Goal: Task Accomplishment & Management: Manage account settings

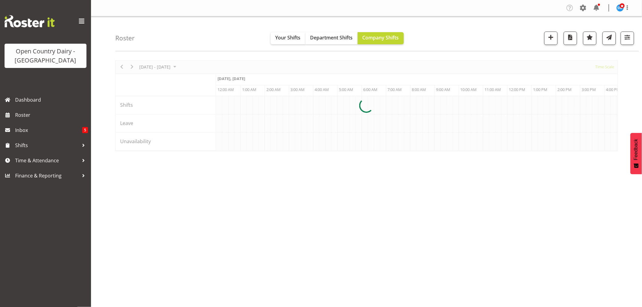
scroll to position [0, 582]
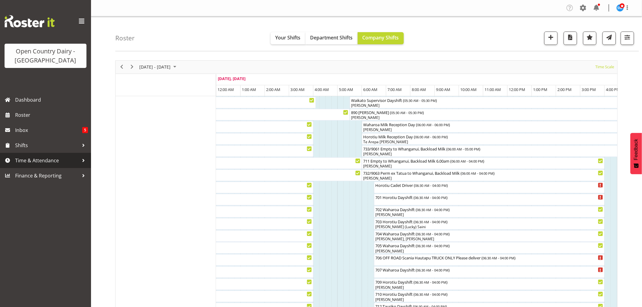
click at [54, 163] on span "Time & Attendance" at bounding box center [47, 160] width 64 height 9
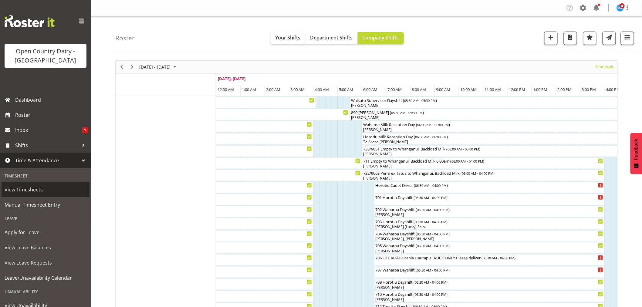
click at [26, 194] on span "View Timesheets" at bounding box center [46, 189] width 82 height 9
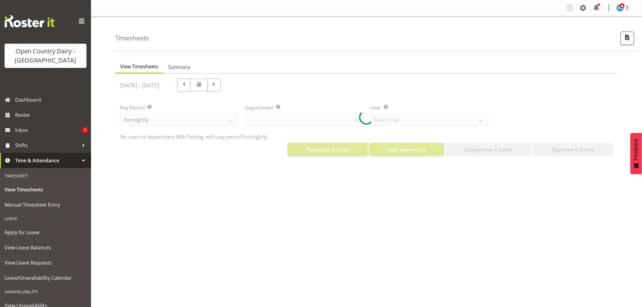
select select "733"
select select "7414"
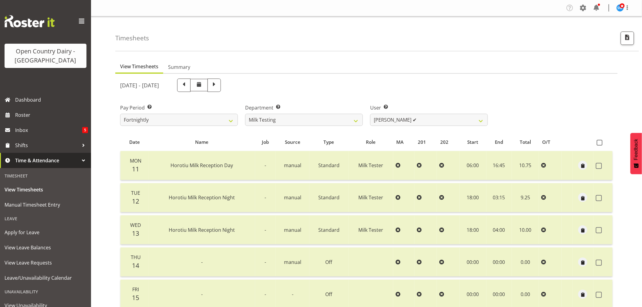
click at [221, 79] on span at bounding box center [213, 85] width 13 height 13
select select
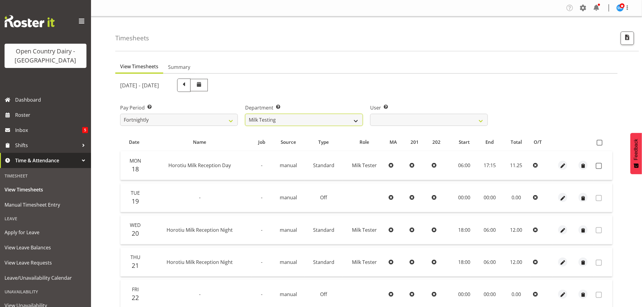
click at [357, 122] on select "701 702 703 704 705 706 707 708 709 710 711 712 713 714 715 716 717 718 719 720" at bounding box center [304, 120] width 118 height 12
select select "761"
click at [245, 114] on select "701 702 703 704 705 706 707 708 709 710 711 712 713 714 715 716 717 718 719 720" at bounding box center [304, 120] width 118 height 12
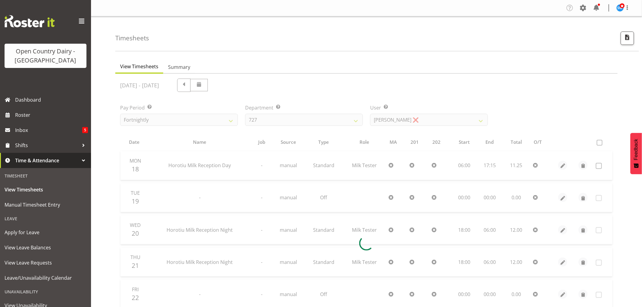
click at [405, 120] on div at bounding box center [366, 243] width 502 height 339
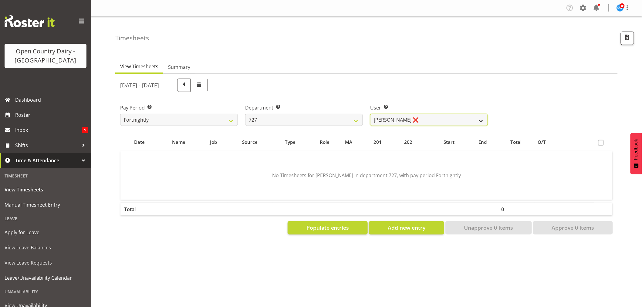
click at [422, 120] on select "David Pawley ❌ Kase Hussey ❌ Rhys Greener ❌" at bounding box center [429, 120] width 118 height 12
select select "11012"
click at [370, 114] on select "David Pawley ❌ Kase Hussey ❌ Rhys Greener ❌" at bounding box center [429, 120] width 118 height 12
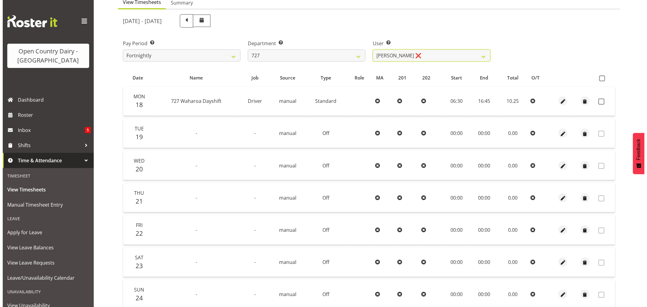
scroll to position [67, 0]
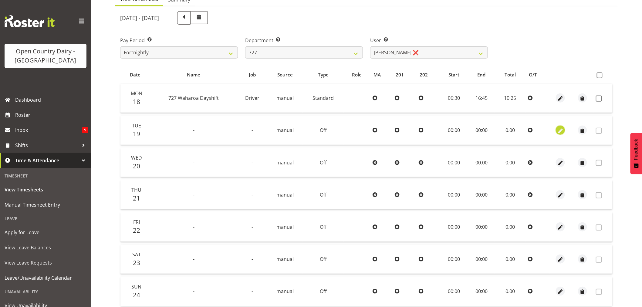
click at [557, 131] on span "button" at bounding box center [560, 130] width 7 height 7
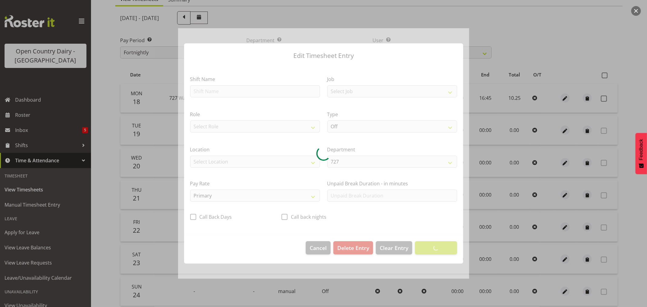
click at [241, 89] on div at bounding box center [323, 153] width 291 height 251
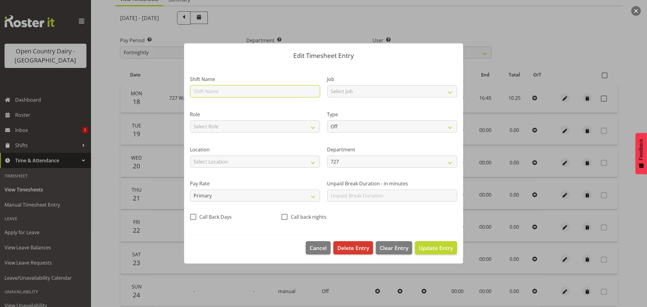
click at [243, 96] on input "text" at bounding box center [255, 91] width 130 height 12
type input "T"
type input "717 Tokoroa Day shift"
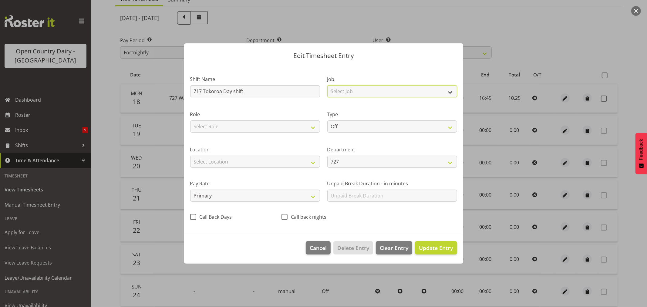
click at [372, 95] on select "Select Job Driver Driver supervisor Support" at bounding box center [392, 91] width 130 height 12
select select "9579"
click at [327, 85] on select "Select Job Driver Driver supervisor Support" at bounding box center [392, 91] width 130 height 12
drag, startPoint x: 353, startPoint y: 125, endPoint x: 353, endPoint y: 128, distance: 3.3
click at [353, 125] on select "Off Standard Public Holiday Public Holiday (Worked) Day In Lieu Annual Leave Si…" at bounding box center [392, 126] width 130 height 12
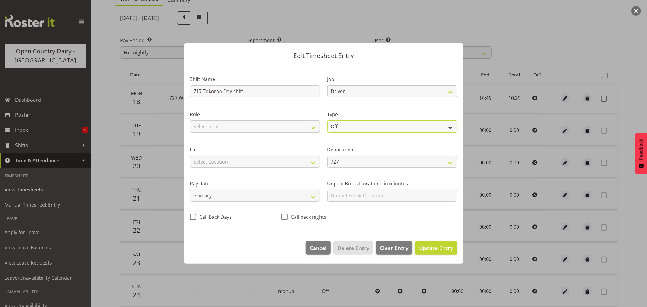
select select "Standard"
click at [327, 120] on select "Off Standard Public Holiday Public Holiday (Worked) Day In Lieu Annual Leave Si…" at bounding box center [392, 126] width 130 height 12
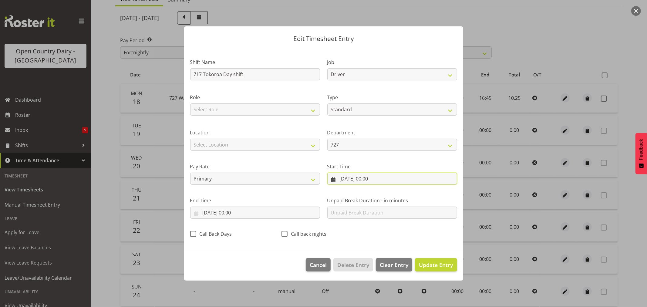
click at [374, 178] on input "19/08/2025, 00:00" at bounding box center [392, 179] width 130 height 12
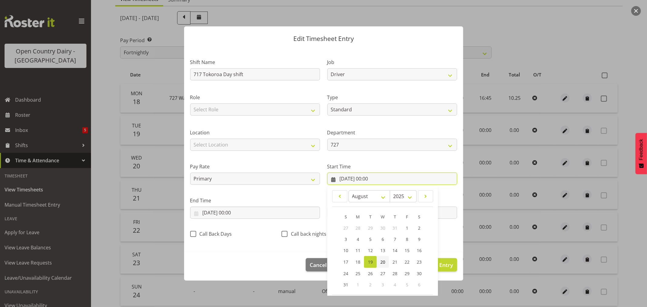
scroll to position [28, 0]
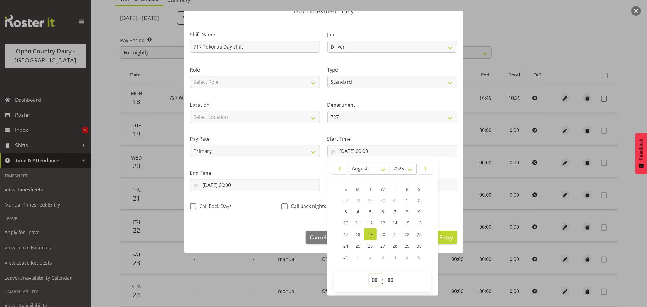
click at [372, 281] on select "00 01 02 03 04 05 06 07 08 09 10 11 12 13 14 15 16 17 18 19 20 21 22 23" at bounding box center [376, 280] width 14 height 12
select select "6"
click at [369, 274] on select "00 01 02 03 04 05 06 07 08 09 10 11 12 13 14 15 16 17 18 19 20 21 22 23" at bounding box center [376, 280] width 14 height 12
type input "19/08/2025, 06:00"
click at [385, 278] on select "00 01 02 03 04 05 06 07 08 09 10 11 12 13 14 15 16 17 18 19 20 21 22 23 24 25 2…" at bounding box center [391, 280] width 14 height 12
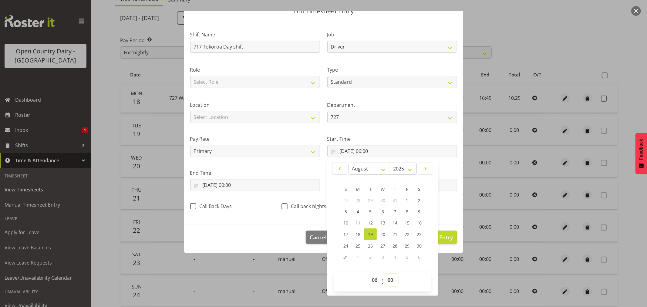
select select "30"
click at [384, 274] on select "00 01 02 03 04 05 06 07 08 09 10 11 12 13 14 15 16 17 18 19 20 21 22 23 24 25 2…" at bounding box center [391, 280] width 14 height 12
type input "19/08/2025, 06:30"
click at [227, 183] on input "19/08/2025, 00:00" at bounding box center [255, 185] width 130 height 12
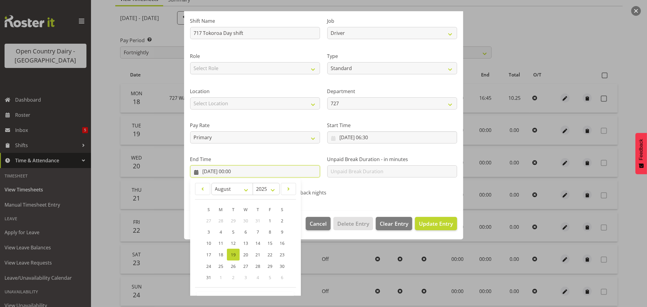
scroll to position [62, 0]
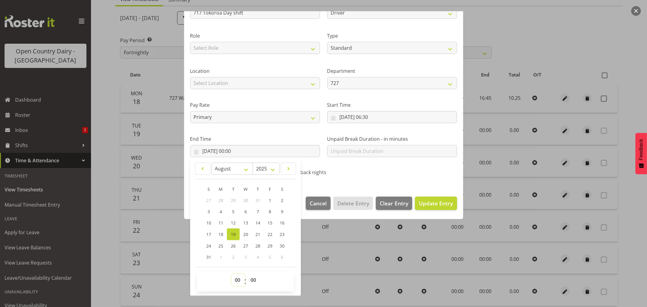
click at [238, 278] on select "00 01 02 03 04 05 06 07 08 09 10 11 12 13 14 15 16 17 18 19 20 21 22 23" at bounding box center [238, 280] width 14 height 12
select select "16"
click at [231, 274] on select "00 01 02 03 04 05 06 07 08 09 10 11 12 13 14 15 16 17 18 19 20 21 22 23" at bounding box center [238, 280] width 14 height 12
type input "19/08/2025, 16:00"
click at [422, 206] on span "Update Entry" at bounding box center [436, 203] width 34 height 7
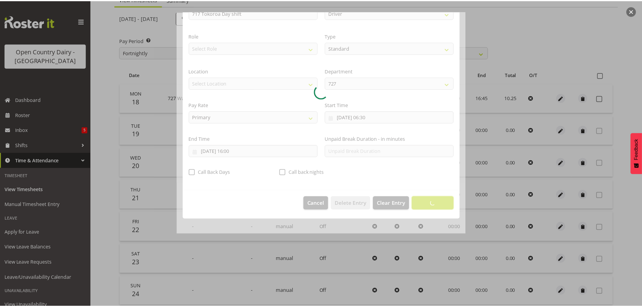
scroll to position [0, 0]
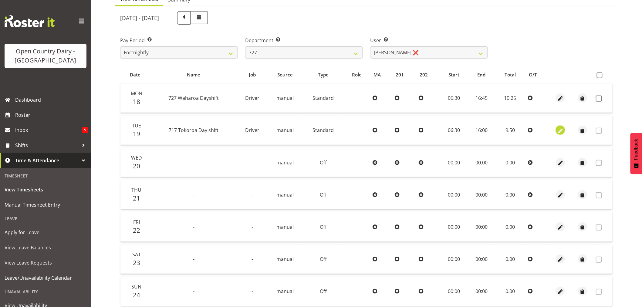
click at [557, 131] on span "button" at bounding box center [560, 130] width 7 height 7
select select "Standard"
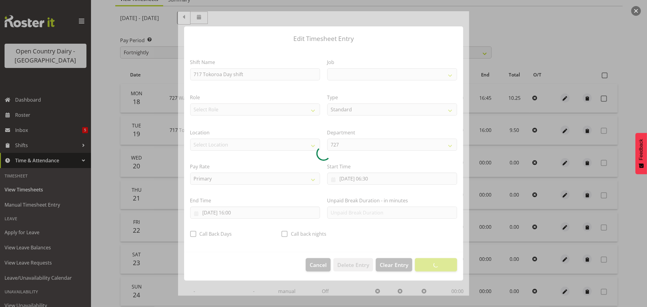
select select "9579"
click at [634, 11] on button "button" at bounding box center [636, 11] width 10 height 10
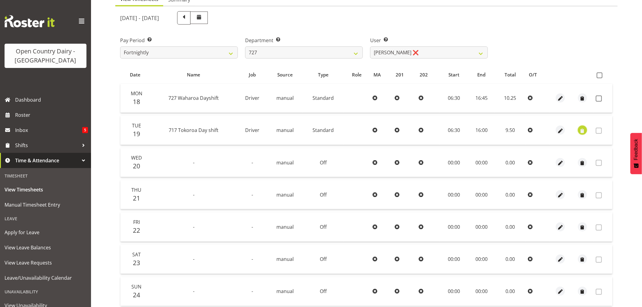
click at [583, 131] on span "button" at bounding box center [582, 130] width 7 height 7
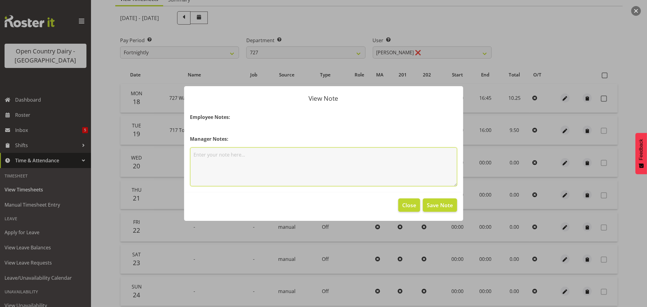
click at [199, 150] on textarea at bounding box center [323, 166] width 267 height 39
type textarea "!"
type textarea "120kms to claim driving 717"
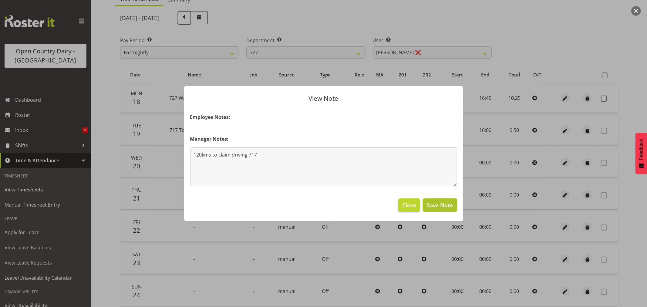
click at [431, 204] on span "Save Note" at bounding box center [440, 205] width 26 height 8
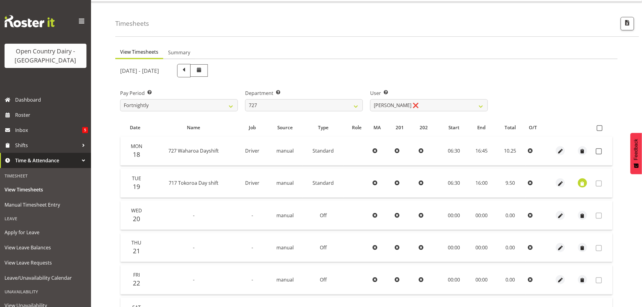
scroll to position [14, 0]
click at [598, 128] on span at bounding box center [600, 129] width 6 height 6
click at [598, 128] on input "checkbox" at bounding box center [599, 129] width 4 height 4
checkbox input "true"
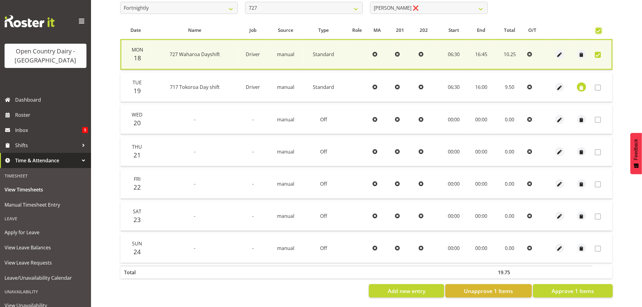
scroll to position [116, 0]
click at [562, 287] on span "Approve 1 Items" at bounding box center [572, 291] width 42 height 8
checkbox input "false"
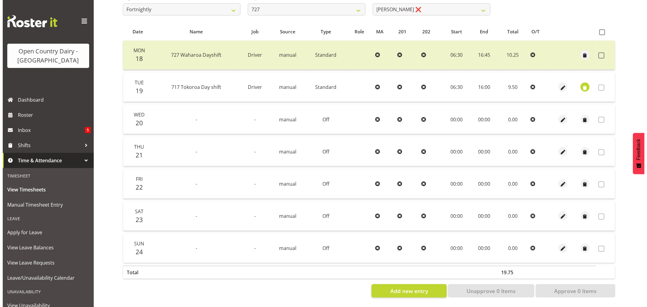
scroll to position [14, 0]
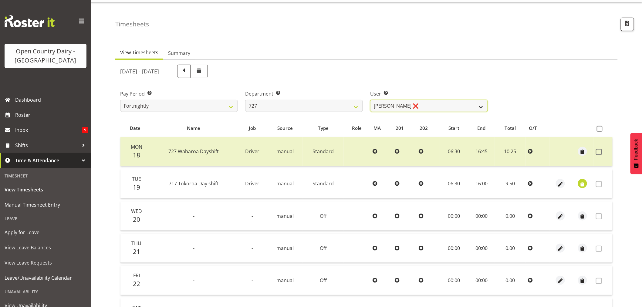
click at [407, 102] on select "David Pawley ❌ Kase Hussey ❌ Rhys Greener ❌" at bounding box center [429, 106] width 118 height 12
click at [329, 108] on select "701 702 703 704 705 706 707 708 709 710 711 712 713 714 715 716 717 718 719 720" at bounding box center [304, 106] width 118 height 12
select select "763"
click at [245, 100] on select "701 702 703 704 705 706 707 708 709 710 711 712 713 714 715 716 717 718 719 720" at bounding box center [304, 106] width 118 height 12
click at [385, 106] on select "Antony Lockyer ❌ Chris Gibbs ❌ David Foote (Junior) ❌ Jesse Simpson ❌ Kimberley…" at bounding box center [429, 106] width 118 height 12
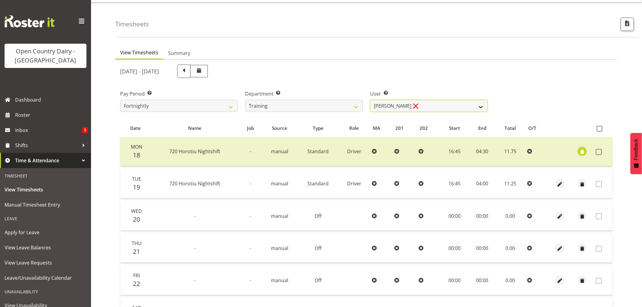
select select "11705"
click at [370, 100] on select "Antony Lockyer ❌ Chris Gibbs ❌ David Foote (Junior) ❌ Jesse Simpson ❌ Kimberley…" at bounding box center [429, 106] width 118 height 12
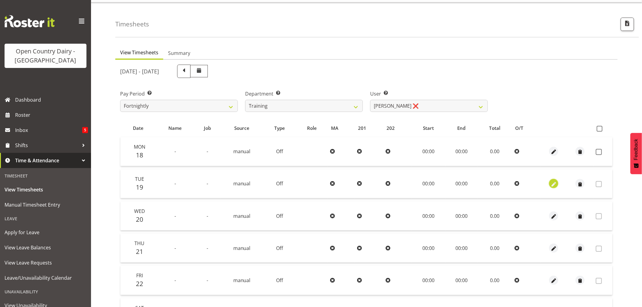
click at [553, 182] on span "button" at bounding box center [553, 184] width 7 height 7
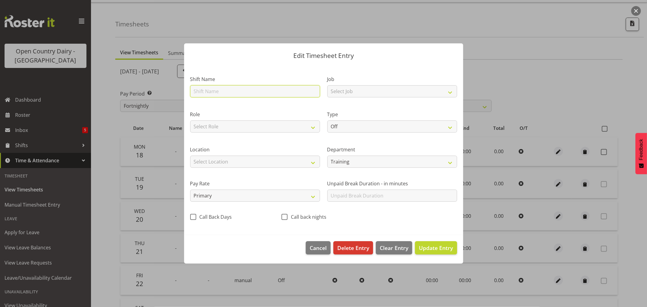
click at [230, 90] on input "text" at bounding box center [255, 91] width 130 height 12
drag, startPoint x: 215, startPoint y: 80, endPoint x: 216, endPoint y: 83, distance: 3.7
click at [215, 81] on label "Shift Name" at bounding box center [255, 79] width 130 height 7
click at [219, 91] on input "719" at bounding box center [255, 91] width 130 height 12
type input "719 Waharoa Dayshift"
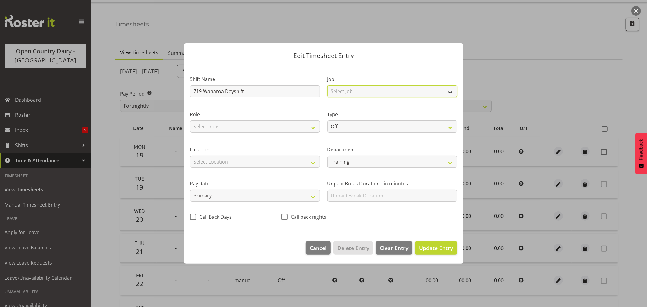
click at [353, 89] on select "Select Job Driver Driver supervisor Support" at bounding box center [392, 91] width 130 height 12
select select "9579"
click at [327, 85] on select "Select Job Driver Driver supervisor Support" at bounding box center [392, 91] width 130 height 12
click at [343, 126] on select "Off Standard Public Holiday Public Holiday (Worked) Day In Lieu Annual Leave Si…" at bounding box center [392, 126] width 130 height 12
select select "Standard"
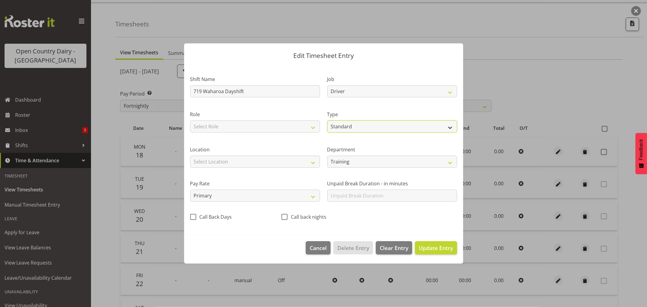
click at [327, 120] on select "Off Standard Public Holiday Public Holiday (Worked) Day In Lieu Annual Leave Si…" at bounding box center [392, 126] width 130 height 12
select select "7"
select select "2025"
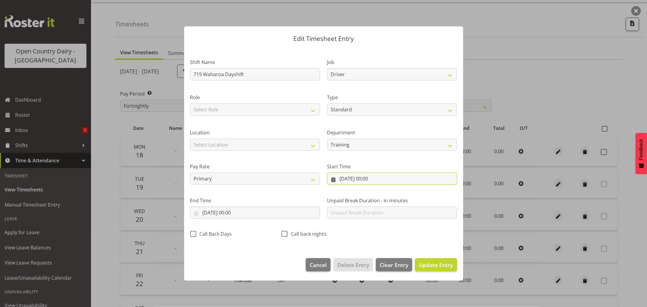
click at [350, 180] on input "19/08/2025, 00:00" at bounding box center [392, 179] width 130 height 12
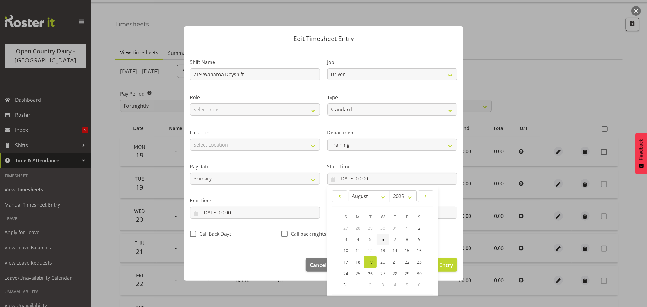
click at [377, 238] on link "6" at bounding box center [383, 239] width 12 height 11
click at [366, 258] on link "19" at bounding box center [370, 262] width 13 height 12
type input "19/08/2025, 00:00"
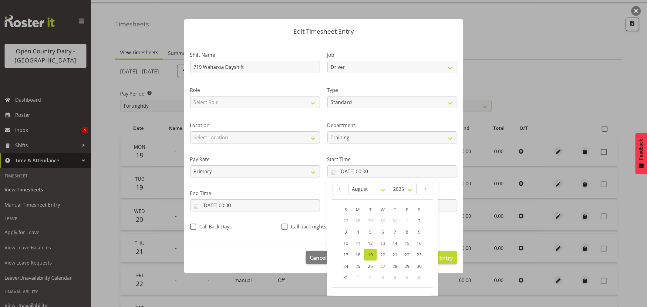
scroll to position [28, 0]
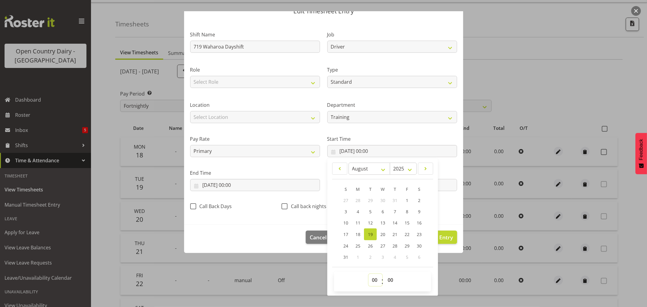
click at [371, 278] on select "00 01 02 03 04 05 06 07 08 09 10 11 12 13 14 15 16 17 18 19 20 21 22 23" at bounding box center [376, 280] width 14 height 12
select select "6"
click at [369, 274] on select "00 01 02 03 04 05 06 07 08 09 10 11 12 13 14 15 16 17 18 19 20 21 22 23" at bounding box center [376, 280] width 14 height 12
type input "19/08/2025, 06:00"
click at [386, 278] on select "00 01 02 03 04 05 06 07 08 09 10 11 12 13 14 15 16 17 18 19 20 21 22 23 24 25 2…" at bounding box center [391, 280] width 14 height 12
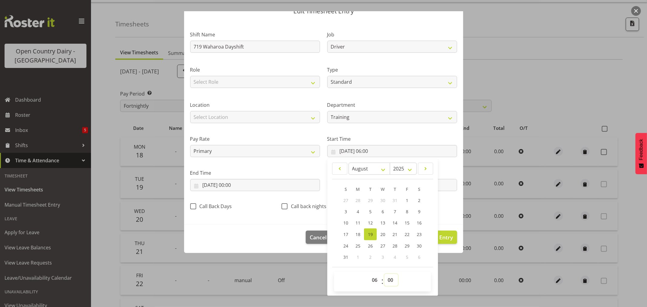
select select "30"
click at [384, 274] on select "00 01 02 03 04 05 06 07 08 09 10 11 12 13 14 15 16 17 18 19 20 21 22 23 24 25 2…" at bounding box center [391, 280] width 14 height 12
type input "19/08/2025, 06:30"
click at [230, 185] on input "19/08/2025, 00:00" at bounding box center [255, 185] width 130 height 12
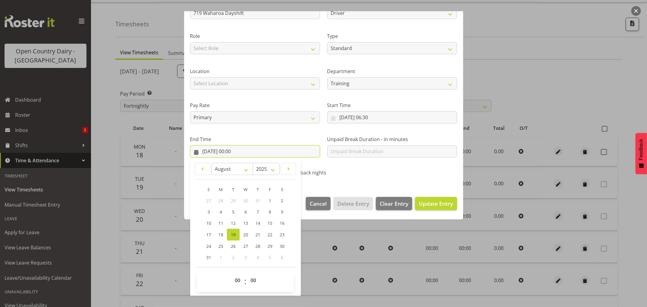
scroll to position [62, 0]
click at [235, 280] on select "00 01 02 03 04 05 06 07 08 09 10 11 12 13 14 15 16 17 18 19 20 21 22 23" at bounding box center [238, 280] width 14 height 12
select select "16"
click at [231, 274] on select "00 01 02 03 04 05 06 07 08 09 10 11 12 13 14 15 16 17 18 19 20 21 22 23" at bounding box center [238, 280] width 14 height 12
type input "19/08/2025, 16:00"
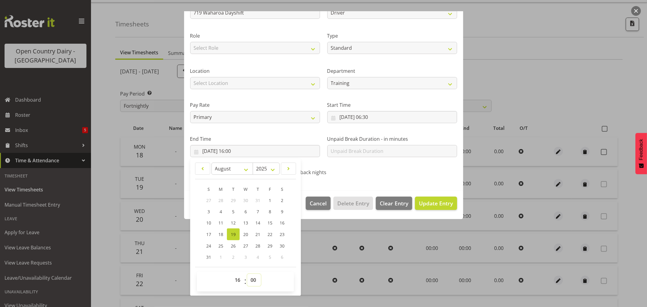
click at [251, 278] on select "00 01 02 03 04 05 06 07 08 09 10 11 12 13 14 15 16 17 18 19 20 21 22 23 24 25 2…" at bounding box center [254, 280] width 14 height 12
select select "30"
click at [247, 274] on select "00 01 02 03 04 05 06 07 08 09 10 11 12 13 14 15 16 17 18 19 20 21 22 23 24 25 2…" at bounding box center [254, 280] width 14 height 12
type input "19/08/2025, 16:30"
click at [427, 200] on span "Update Entry" at bounding box center [436, 203] width 34 height 7
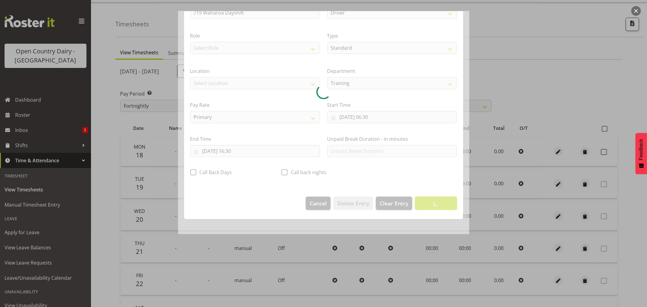
scroll to position [0, 0]
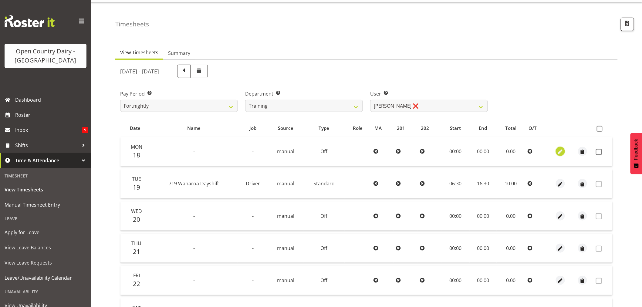
click at [559, 152] on span "button" at bounding box center [560, 152] width 7 height 7
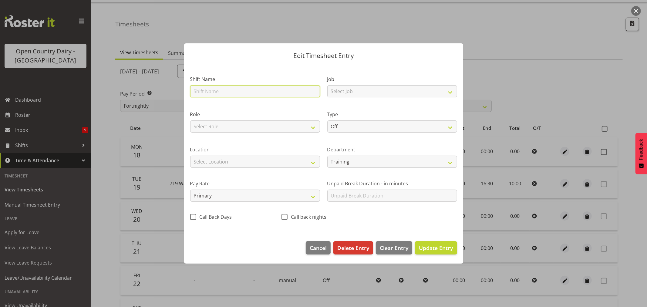
click at [240, 90] on input "text" at bounding box center [255, 91] width 130 height 12
drag, startPoint x: 255, startPoint y: 93, endPoint x: 224, endPoint y: 93, distance: 31.8
click at [224, 93] on input "705 Waharoa Nightshift" at bounding box center [255, 91] width 130 height 12
click at [224, 92] on input "705 WaharoaDayshift" at bounding box center [255, 91] width 130 height 12
type input "705 Waharoa Dayshift"
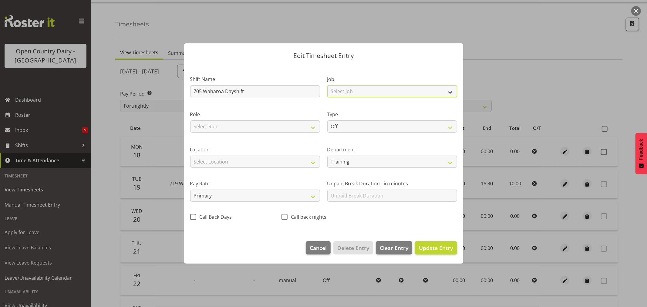
click at [340, 96] on select "Select Job Driver Driver supervisor Support" at bounding box center [392, 91] width 130 height 12
click at [341, 126] on select "Off Standard Public Holiday Public Holiday (Worked) Day In Lieu Annual Leave Si…" at bounding box center [392, 126] width 130 height 12
select select "Standard"
click at [327, 120] on select "Off Standard Public Holiday Public Holiday (Worked) Day In Lieu Annual Leave Si…" at bounding box center [392, 126] width 130 height 12
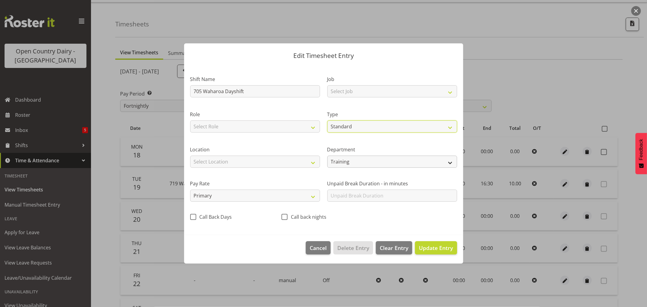
select select "7"
select select "2025"
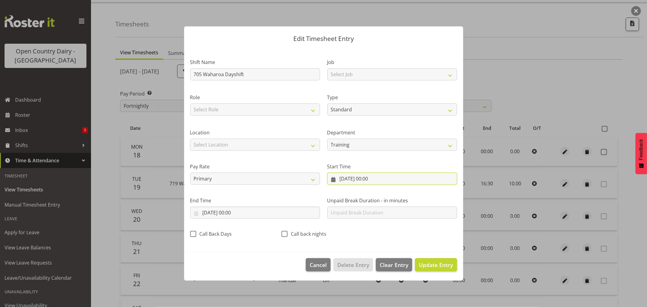
click at [365, 179] on input "18/08/2025, 00:00" at bounding box center [392, 179] width 130 height 12
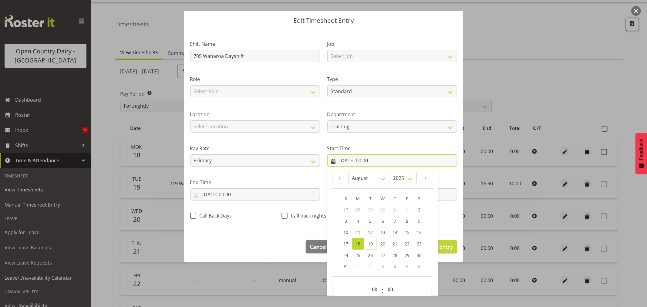
scroll to position [28, 0]
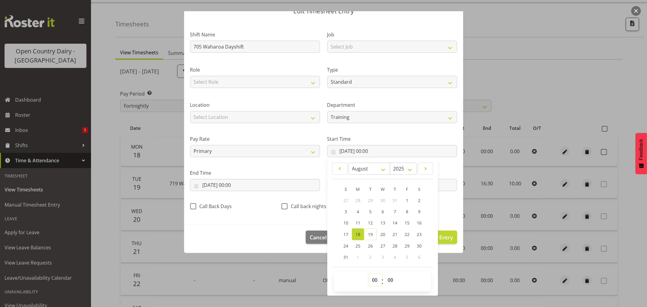
click at [373, 283] on select "00 01 02 03 04 05 06 07 08 09 10 11 12 13 14 15 16 17 18 19 20 21 22 23" at bounding box center [376, 280] width 14 height 12
select select "6"
click at [369, 274] on select "00 01 02 03 04 05 06 07 08 09 10 11 12 13 14 15 16 17 18 19 20 21 22 23" at bounding box center [376, 280] width 14 height 12
type input "18/08/2025, 06:00"
click at [385, 276] on select "00 01 02 03 04 05 06 07 08 09 10 11 12 13 14 15 16 17 18 19 20 21 22 23 24 25 2…" at bounding box center [391, 280] width 14 height 12
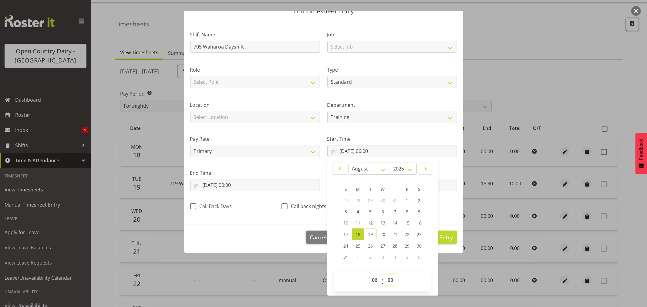
select select "30"
click at [384, 274] on select "00 01 02 03 04 05 06 07 08 09 10 11 12 13 14 15 16 17 18 19 20 21 22 23 24 25 2…" at bounding box center [391, 280] width 14 height 12
type input "18/08/2025, 06:30"
click at [236, 184] on input "18/08/2025, 00:00" at bounding box center [255, 185] width 130 height 12
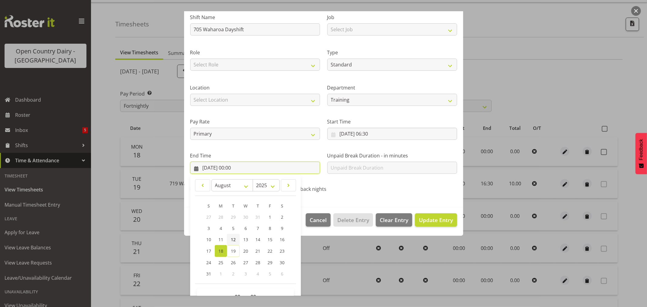
scroll to position [62, 0]
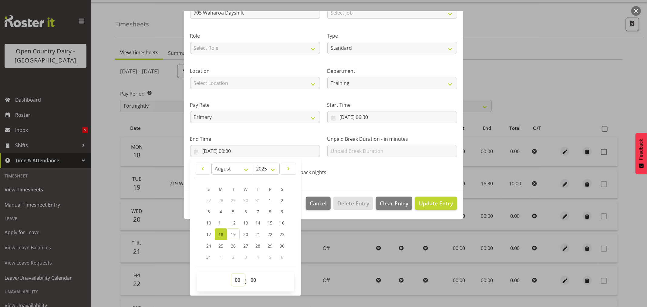
click at [238, 279] on select "00 01 02 03 04 05 06 07 08 09 10 11 12 13 14 15 16 17 18 19 20 21 22 23" at bounding box center [238, 280] width 14 height 12
select select "16"
click at [231, 274] on select "00 01 02 03 04 05 06 07 08 09 10 11 12 13 14 15 16 17 18 19 20 21 22 23" at bounding box center [238, 280] width 14 height 12
type input "18/08/2025, 16:00"
click at [434, 202] on span "Update Entry" at bounding box center [436, 203] width 34 height 7
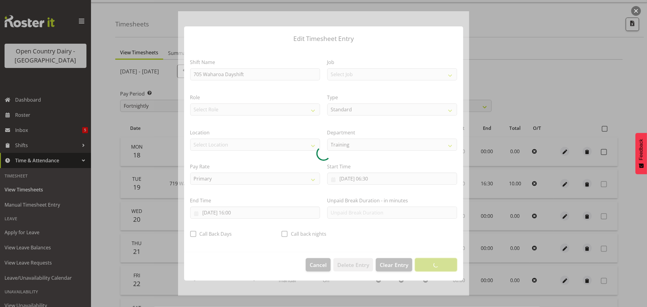
scroll to position [0, 0]
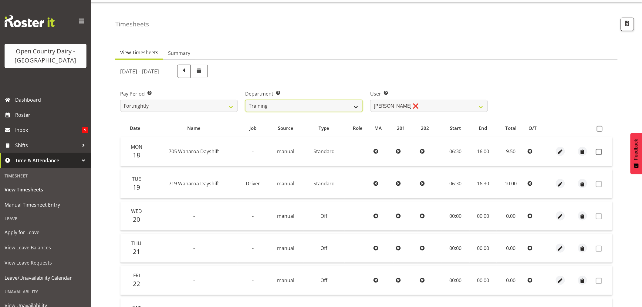
click at [317, 104] on select "701 702 703 704 705 706 707 708 709 710 711 712 713 714 715 716 717 718 719 720" at bounding box center [304, 106] width 118 height 12
select select "759"
click at [245, 100] on select "701 702 703 704 705 706 707 708 709 710 711 712 713 714 715 716 717 718 719 720" at bounding box center [304, 106] width 118 height 12
click at [470, 107] on select "George Taylor ❌ Grant Vercoe ❌" at bounding box center [429, 106] width 118 height 12
select select "10297"
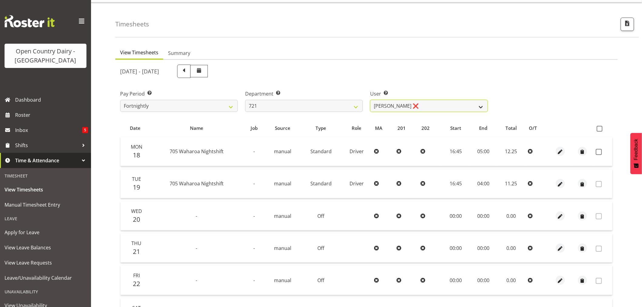
click at [370, 100] on select "George Taylor ❌ Grant Vercoe ❌" at bounding box center [429, 106] width 118 height 12
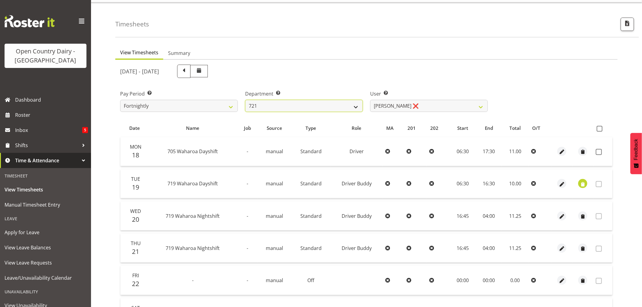
click at [307, 106] on select "701 702 703 704 705 706 707 708 709 710 711 712 713 714 715 716 717 718 719 720" at bounding box center [304, 106] width 118 height 12
select select "763"
click at [245, 100] on select "701 702 703 704 705 706 707 708 709 710 711 712 713 714 715 716 717 718 719 720" at bounding box center [304, 106] width 118 height 12
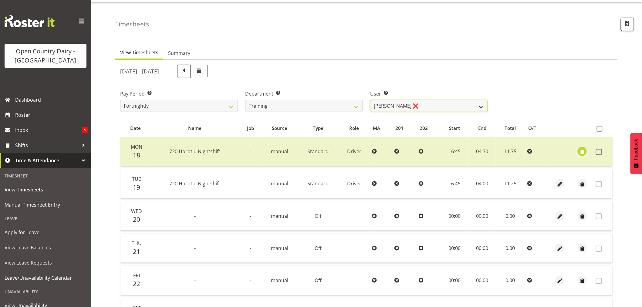
click at [395, 107] on select "Antony Lockyer ❌ Chris Gibbs ❌ David Foote (Junior) ❌ Jesse Simpson ❌ Kimberley…" at bounding box center [429, 106] width 118 height 12
select select "11705"
click at [370, 100] on select "Antony Lockyer ❌ Chris Gibbs ❌ David Foote (Junior) ❌ Jesse Simpson ❌ Kimberley…" at bounding box center [429, 106] width 118 height 12
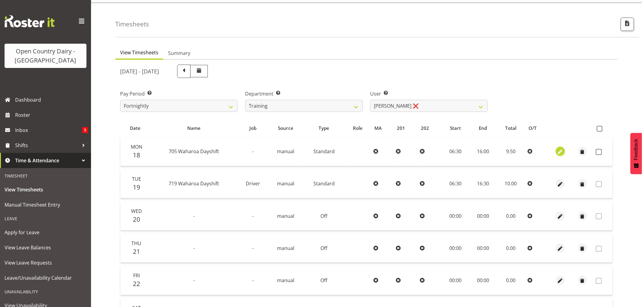
click at [561, 152] on span "button" at bounding box center [560, 152] width 7 height 7
select select "Standard"
select select "7"
select select "2025"
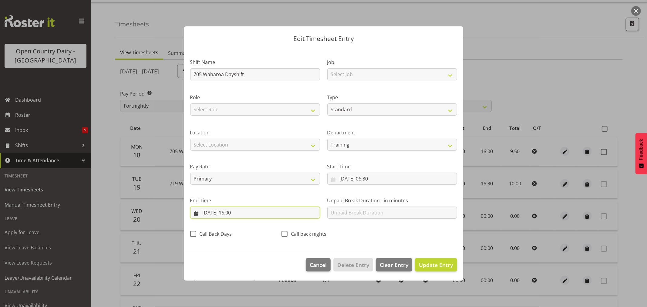
click at [233, 214] on input "18/08/2025, 16:00" at bounding box center [255, 213] width 130 height 12
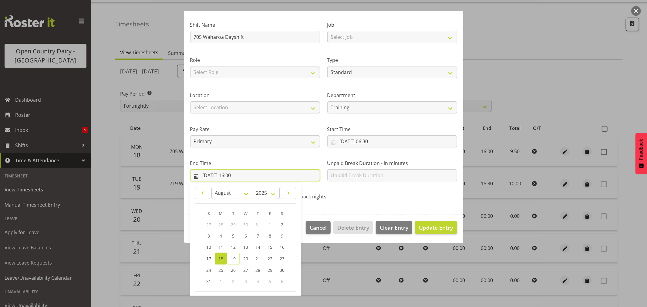
scroll to position [62, 0]
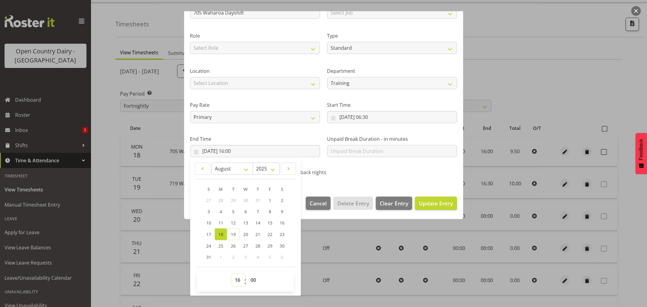
click at [241, 280] on select "00 01 02 03 04 05 06 07 08 09 10 11 12 13 14 15 16 17 18 19 20 21 22 23" at bounding box center [238, 280] width 14 height 12
select select "17"
click at [231, 274] on select "00 01 02 03 04 05 06 07 08 09 10 11 12 13 14 15 16 17 18 19 20 21 22 23" at bounding box center [238, 280] width 14 height 12
type input "18/08/2025, 17:00"
click at [253, 280] on select "00 01 02 03 04 05 06 07 08 09 10 11 12 13 14 15 16 17 18 19 20 21 22 23 24 25 2…" at bounding box center [254, 280] width 14 height 12
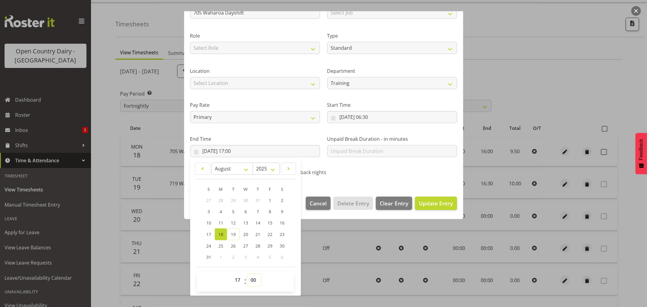
select select "30"
click at [247, 274] on select "00 01 02 03 04 05 06 07 08 09 10 11 12 13 14 15 16 17 18 19 20 21 22 23 24 25 2…" at bounding box center [254, 280] width 14 height 12
type input "18/08/2025, 17:30"
click at [429, 204] on span "Update Entry" at bounding box center [436, 203] width 34 height 7
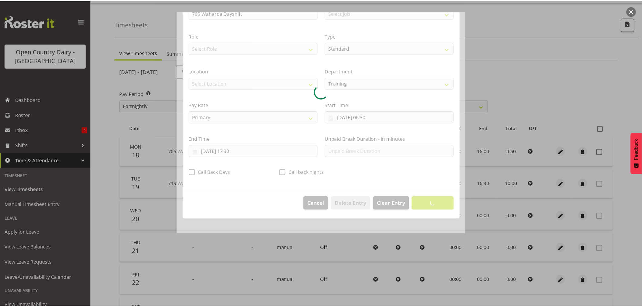
scroll to position [0, 0]
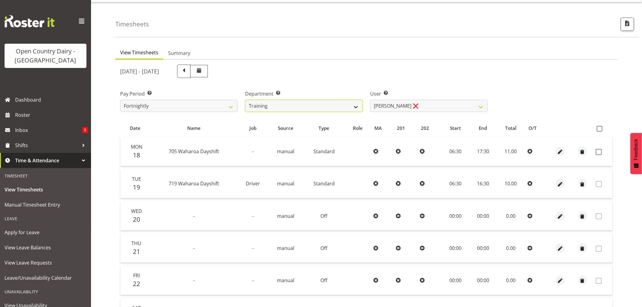
click at [275, 106] on select "701 702 703 704 705 706 707 708 709 710 711 712 713 714 715 716 717 718 719 720" at bounding box center [304, 106] width 118 height 12
click at [245, 100] on select "701 702 703 704 705 706 707 708 709 710 711 712 713 714 715 716 717 718 719 720" at bounding box center [304, 106] width 118 height 12
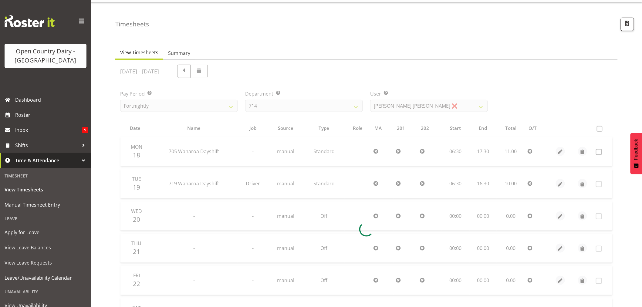
click at [390, 105] on div at bounding box center [366, 229] width 502 height 339
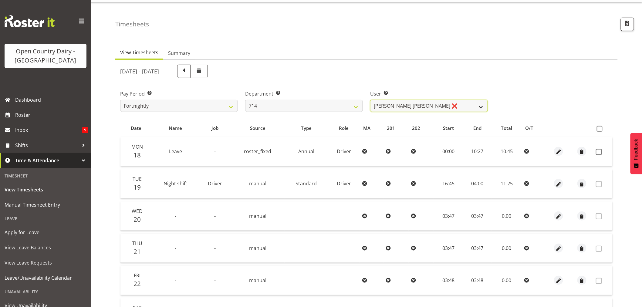
click at [390, 105] on select "Fraser Stephens ❌ Nev Brewster ❌ Stephen Parsons ❌ Tom Gaelic ❌" at bounding box center [429, 106] width 118 height 12
click at [316, 106] on select "701 702 703 704 705 706 707 708 709 710 711 712 713 714 715 716 717 718 719 720" at bounding box center [304, 106] width 118 height 12
select select "820"
click at [245, 100] on select "701 702 703 704 705 706 707 708 709 710 711 712 713 714 715 716 717 718 719 720" at bounding box center [304, 106] width 118 height 12
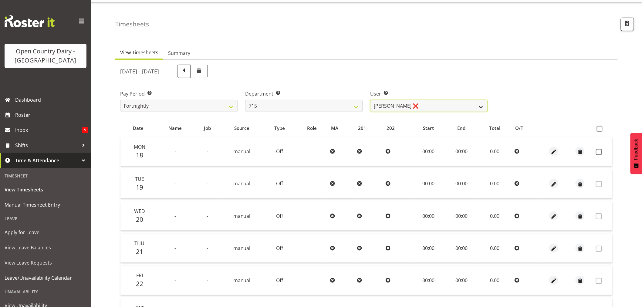
click at [406, 108] on select "Glenn McPherson ❌ Greg Healey ❌ Max Coulter ❌ Neal Chalklen ❌" at bounding box center [429, 106] width 118 height 12
select select "9914"
click at [370, 100] on select "Glenn McPherson ❌ Greg Healey ❌ Max Coulter ❌ Neal Chalklen ❌" at bounding box center [429, 106] width 118 height 12
